Goal: Task Accomplishment & Management: Manage account settings

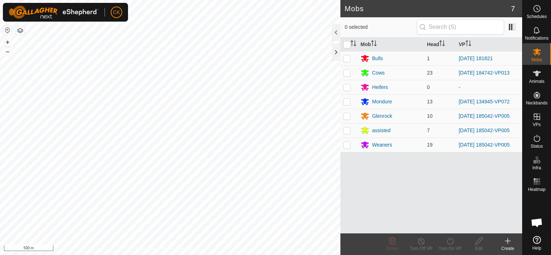
scroll to position [211, 0]
click at [537, 30] on icon at bounding box center [536, 30] width 9 height 9
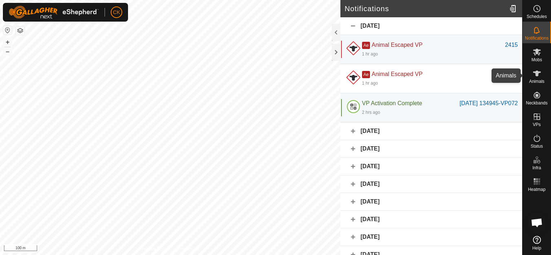
click at [537, 74] on icon at bounding box center [537, 74] width 8 height 6
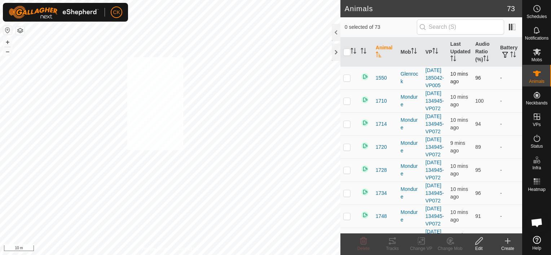
checkbox input "true"
click at [391, 240] on icon at bounding box center [392, 241] width 6 height 6
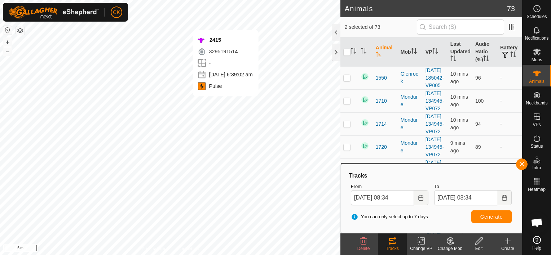
scroll to position [216, 0]
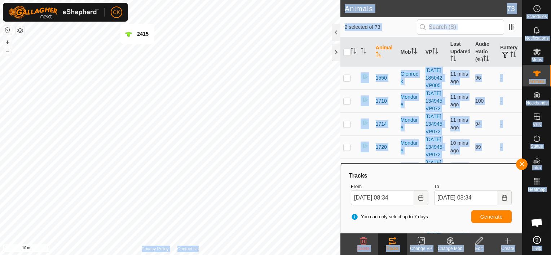
click at [137, 51] on div "CK Schedules Notifications Mobs Animals Neckbands VPs Status Infra Heatmap Help…" at bounding box center [275, 127] width 551 height 255
click at [521, 163] on button "button" at bounding box center [522, 165] width 12 height 12
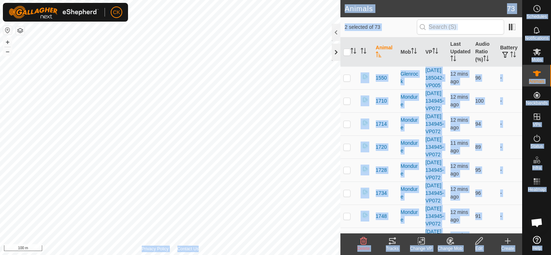
click at [334, 53] on div at bounding box center [336, 52] width 9 height 17
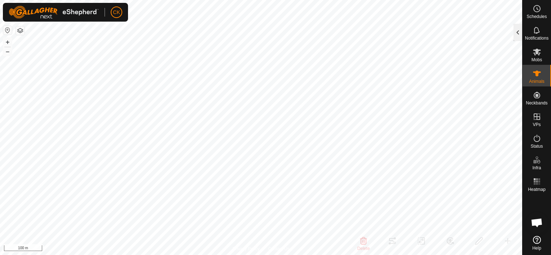
click at [516, 35] on div at bounding box center [517, 32] width 9 height 17
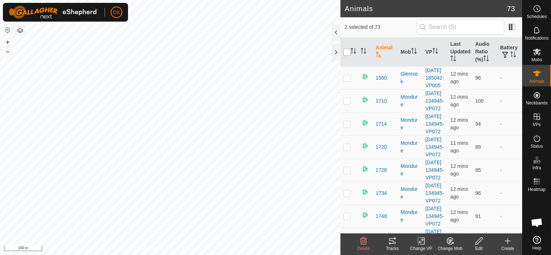
click at [348, 52] on input "checkbox" at bounding box center [346, 52] width 7 height 7
checkbox input "true"
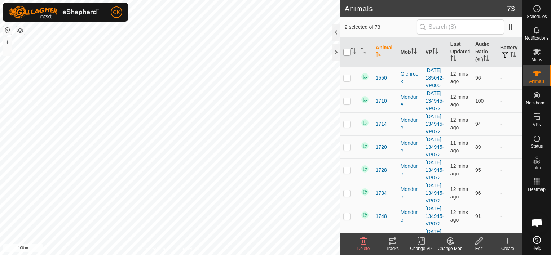
checkbox input "true"
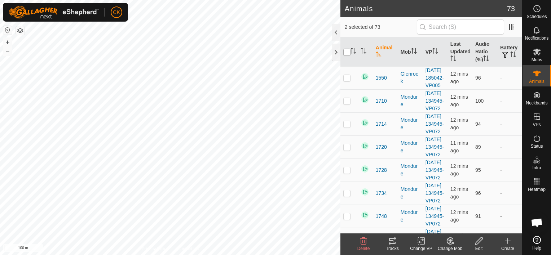
checkbox input "true"
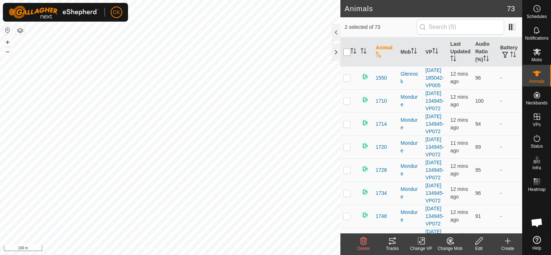
checkbox input "true"
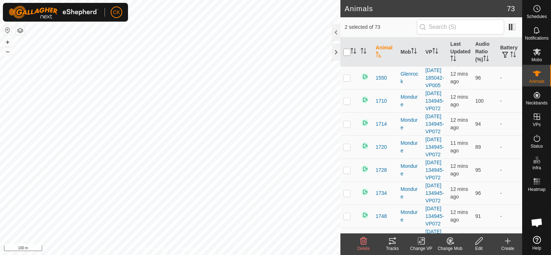
checkbox input "true"
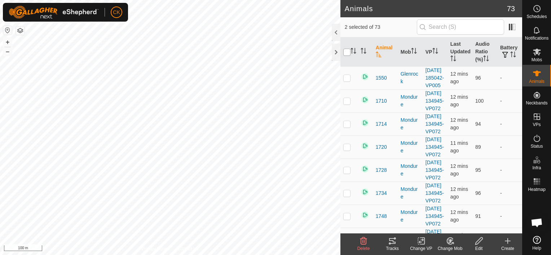
checkbox input "true"
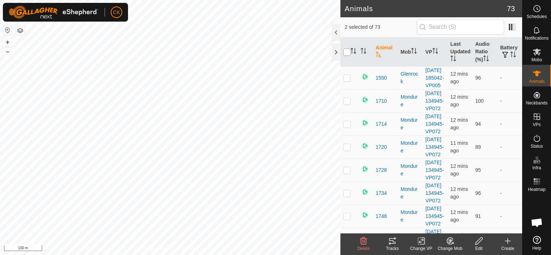
checkbox input "true"
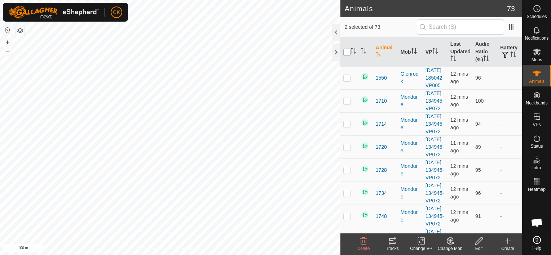
checkbox input "true"
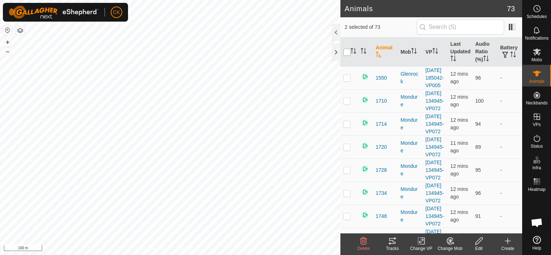
checkbox input "true"
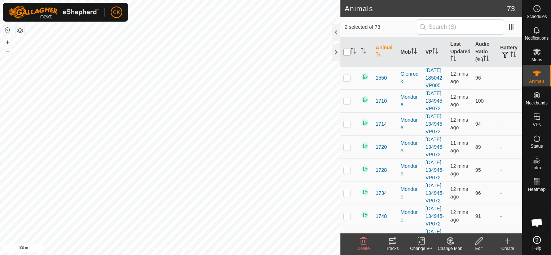
checkbox input "true"
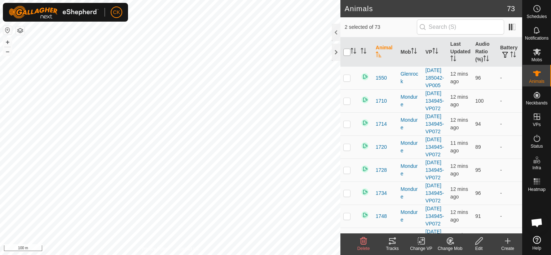
checkbox input "true"
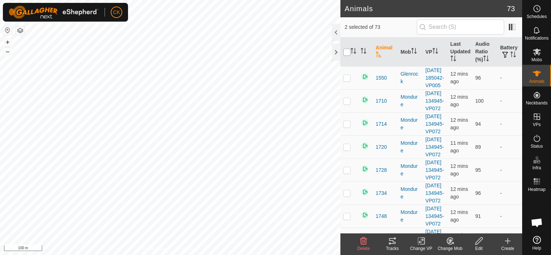
checkbox input "true"
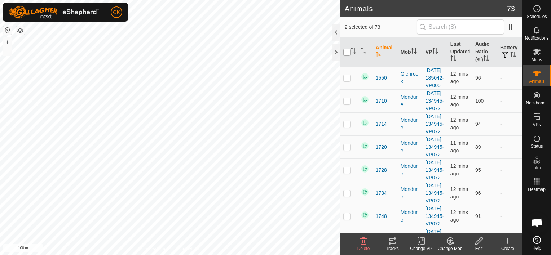
checkbox input "true"
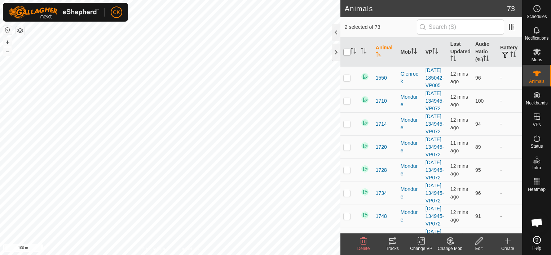
checkbox input "true"
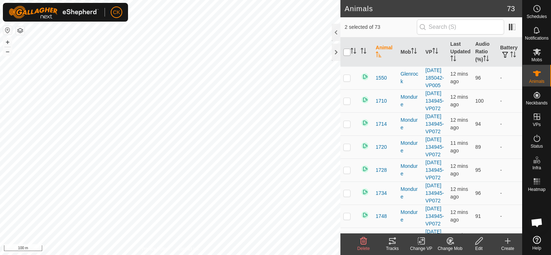
checkbox input "true"
click at [348, 52] on input "checkbox" at bounding box center [346, 52] width 7 height 7
checkbox input "false"
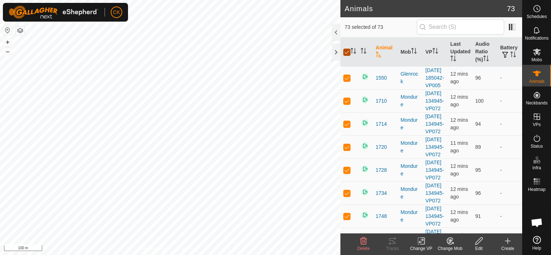
checkbox input "false"
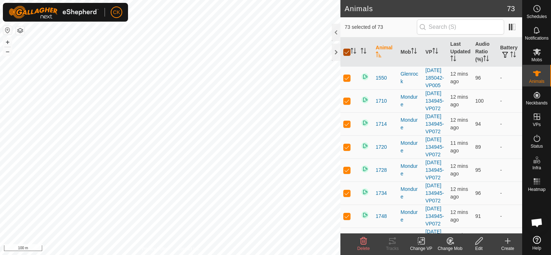
checkbox input "false"
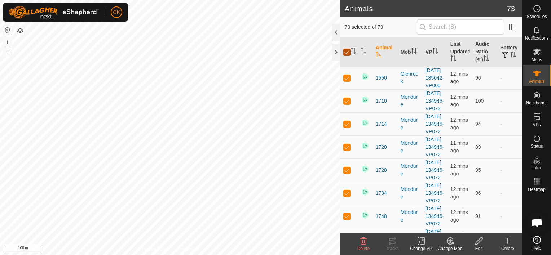
checkbox input "false"
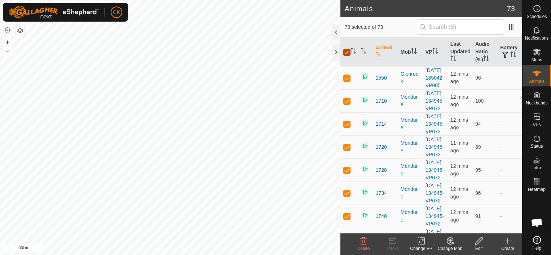
checkbox input "false"
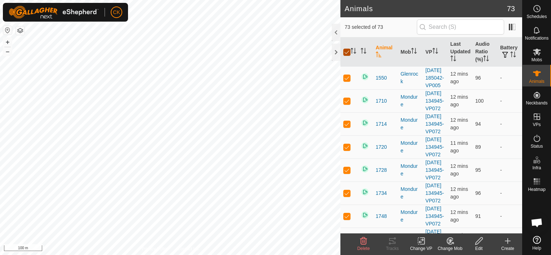
checkbox input "false"
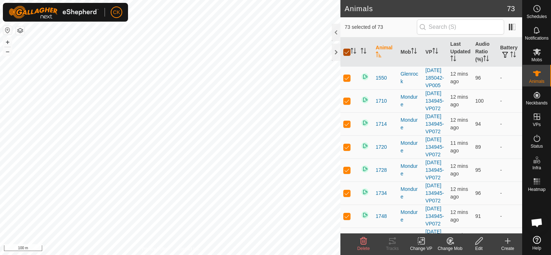
checkbox input "false"
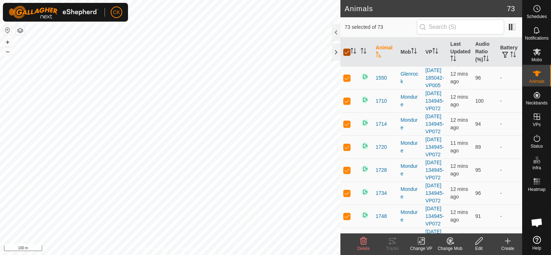
checkbox input "false"
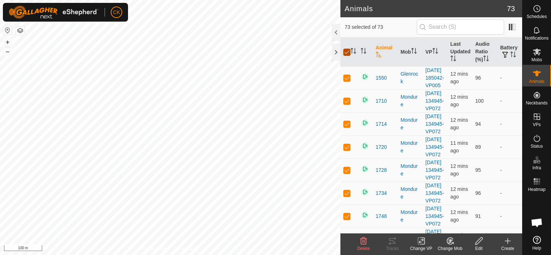
checkbox input "false"
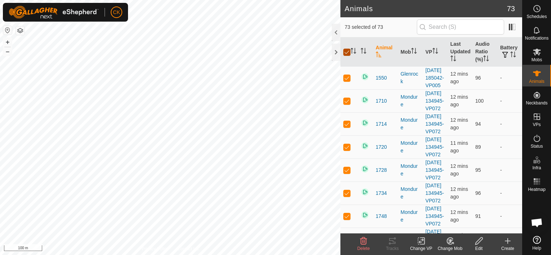
checkbox input "false"
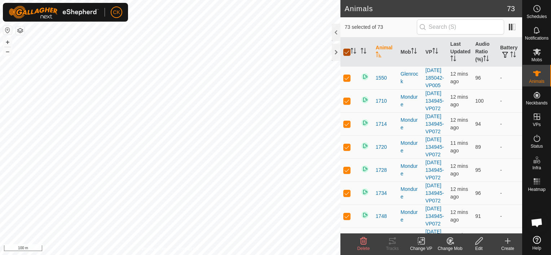
checkbox input "false"
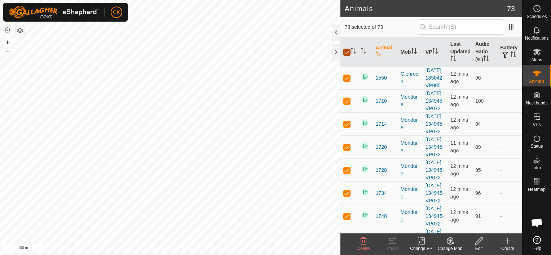
checkbox input "false"
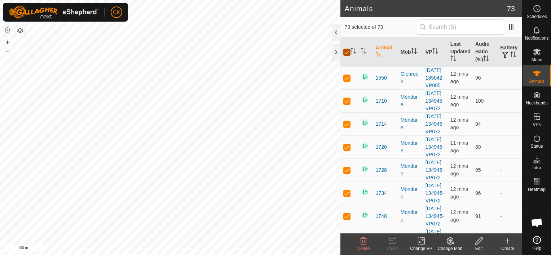
checkbox input "false"
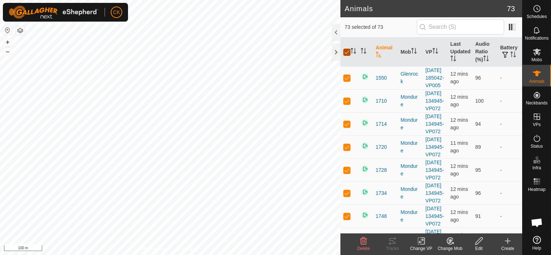
checkbox input "false"
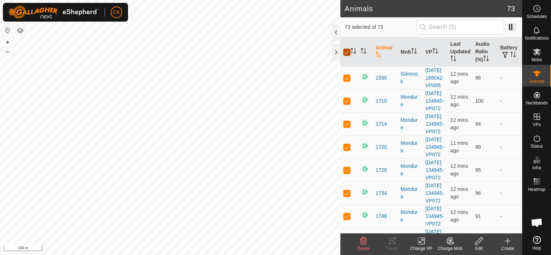
checkbox input "false"
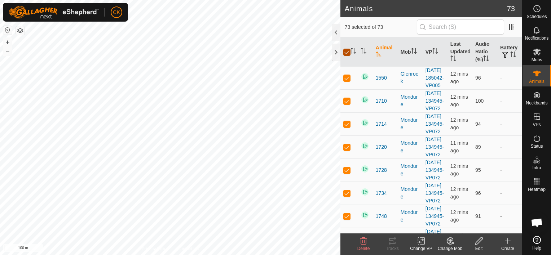
checkbox input "false"
